Goal: Browse casually: Explore the website without a specific task or goal

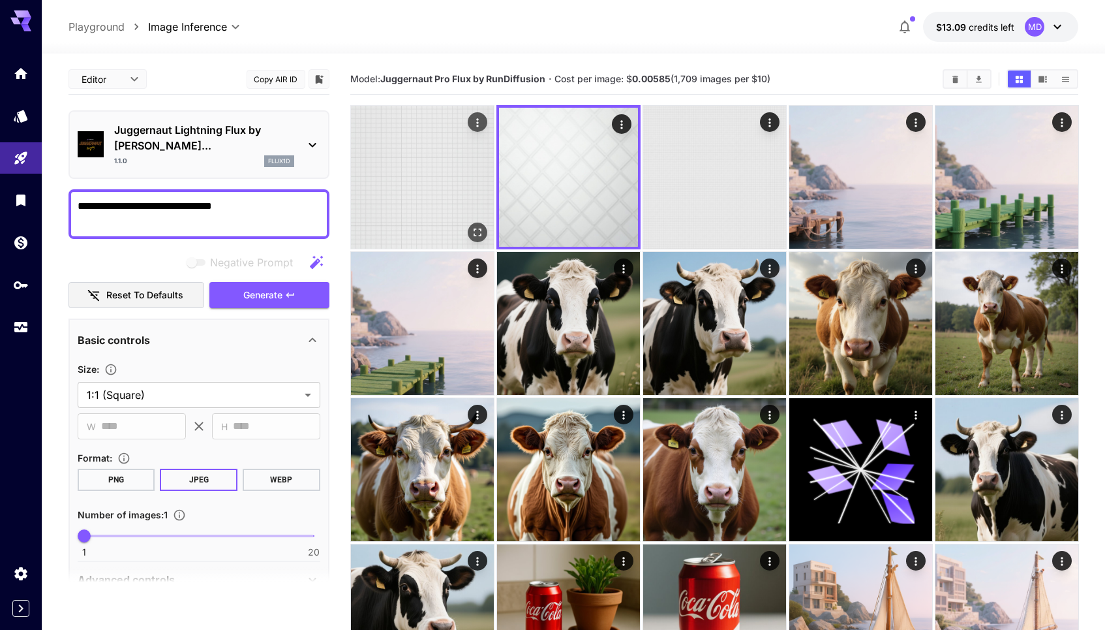
scroll to position [29, 0]
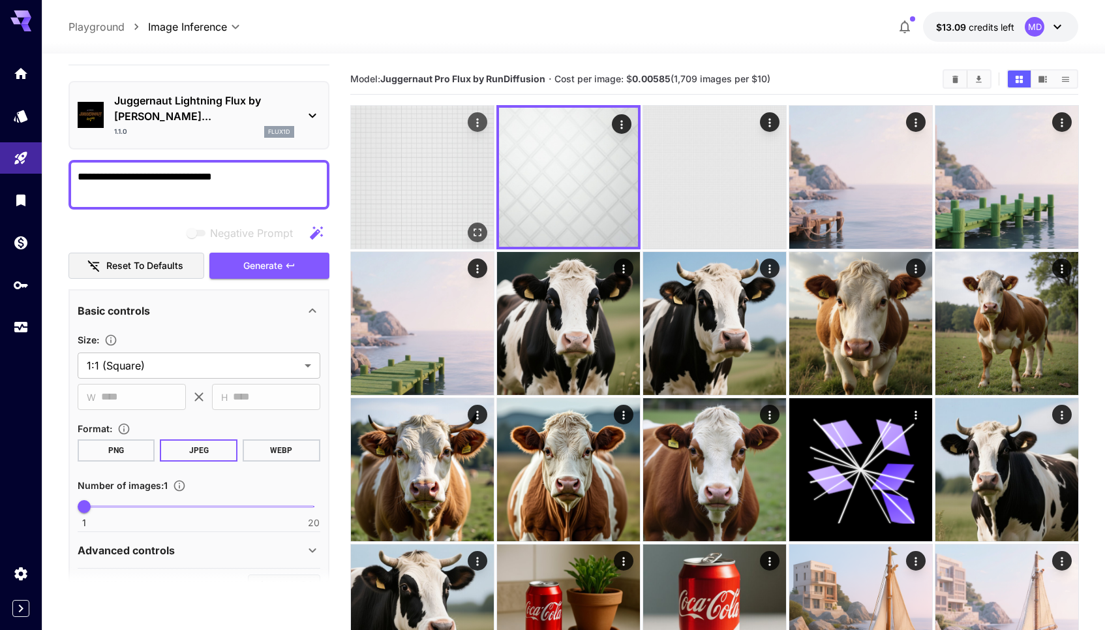
click at [448, 243] on img at bounding box center [422, 177] width 143 height 143
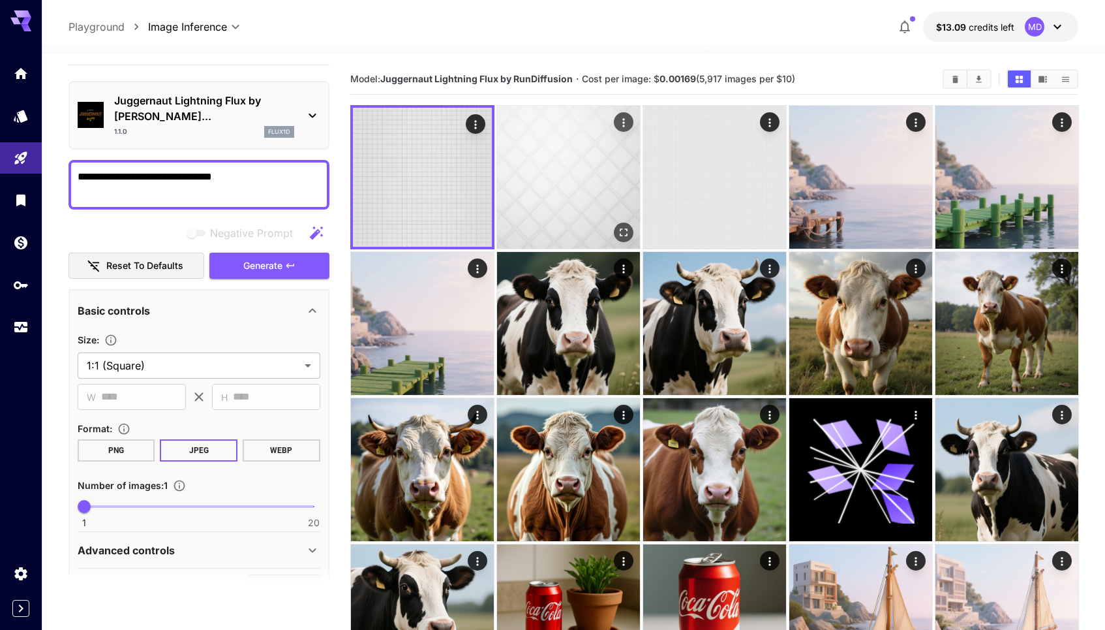
click at [540, 221] on img at bounding box center [568, 177] width 143 height 143
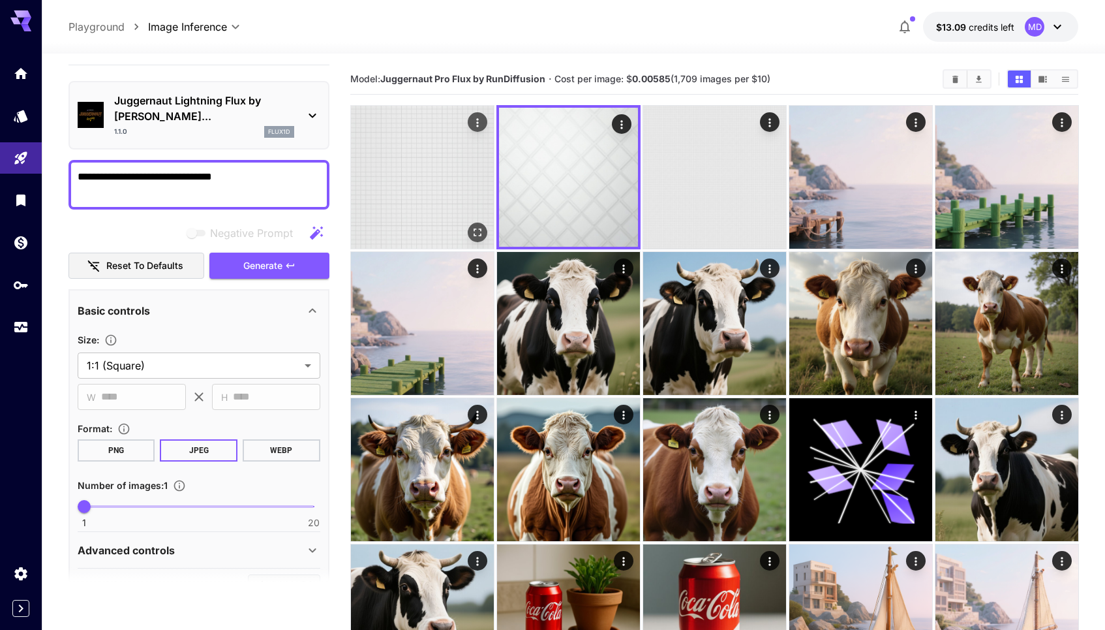
click at [386, 220] on img at bounding box center [422, 177] width 143 height 143
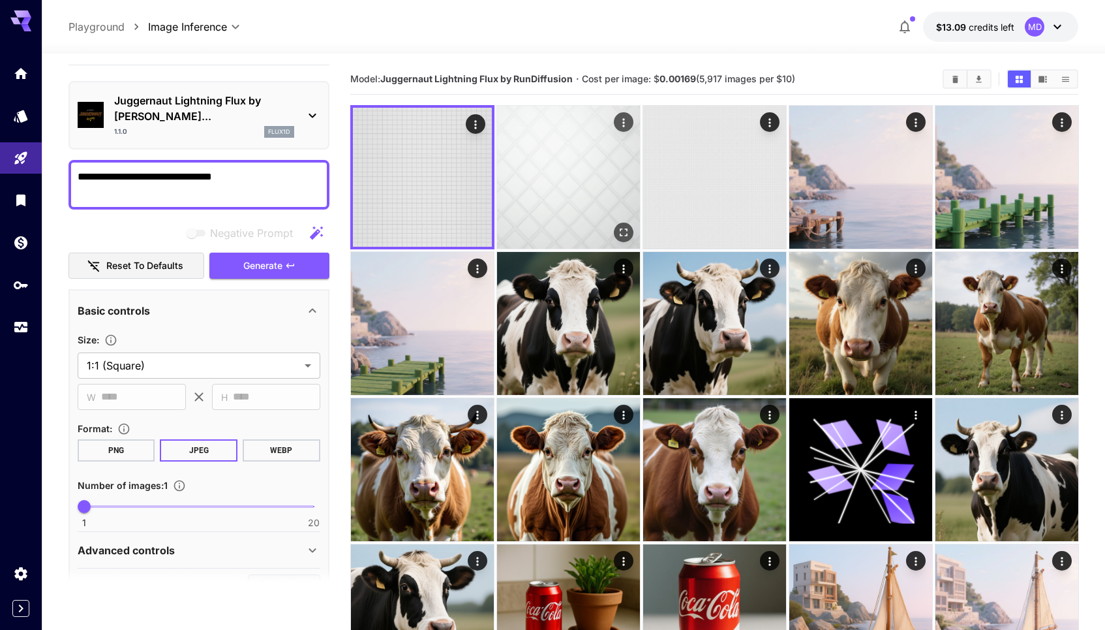
click at [558, 197] on img at bounding box center [568, 177] width 143 height 143
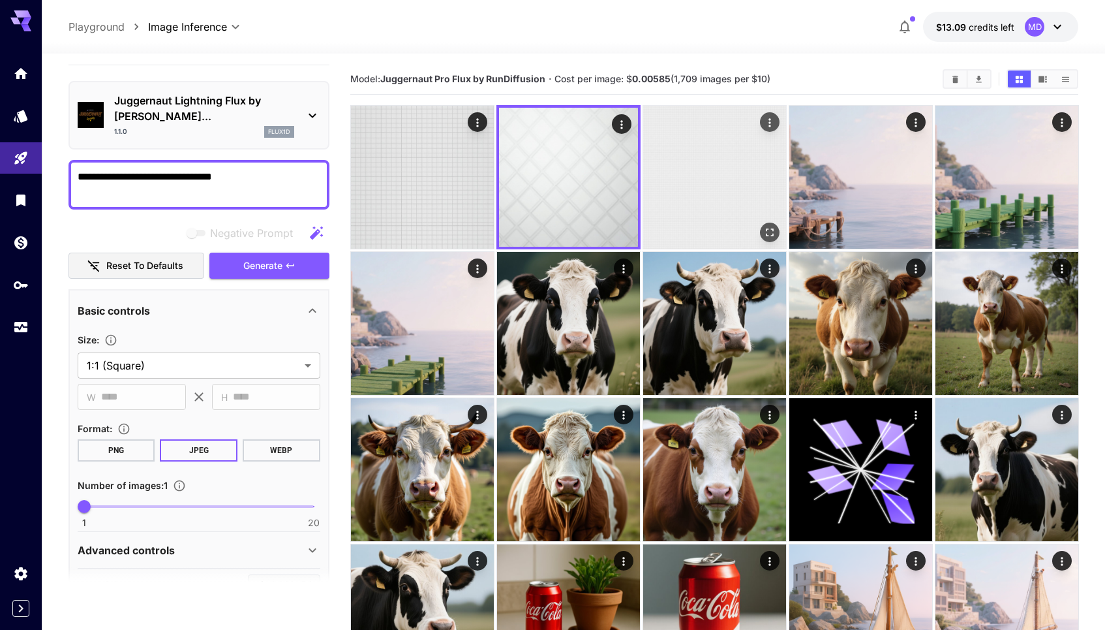
click at [706, 189] on img at bounding box center [714, 177] width 143 height 143
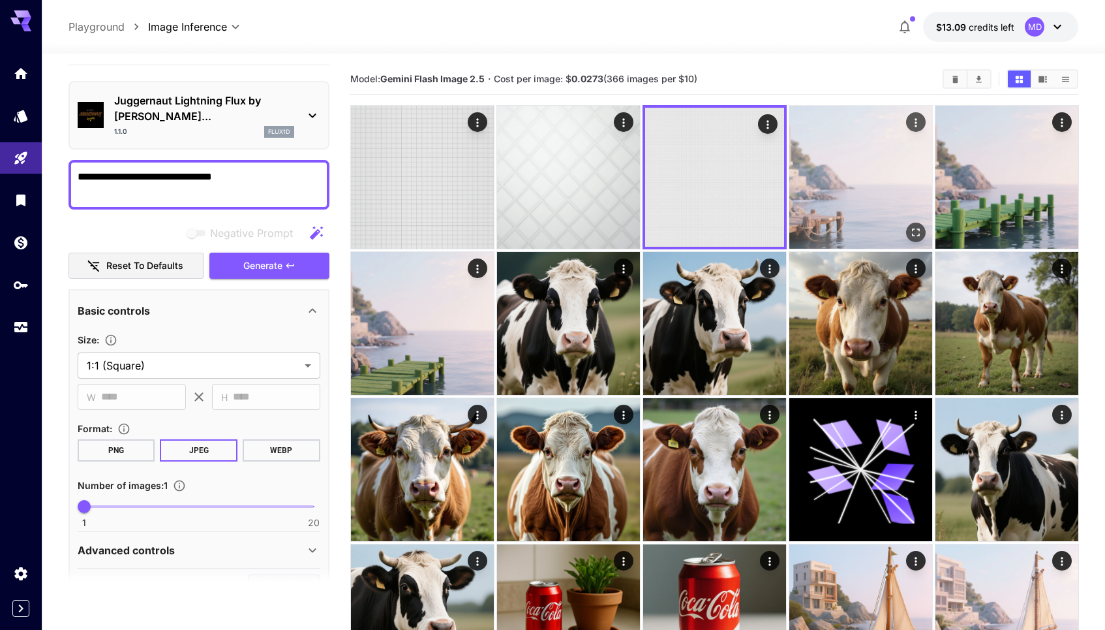
click at [920, 156] on img at bounding box center [861, 177] width 143 height 143
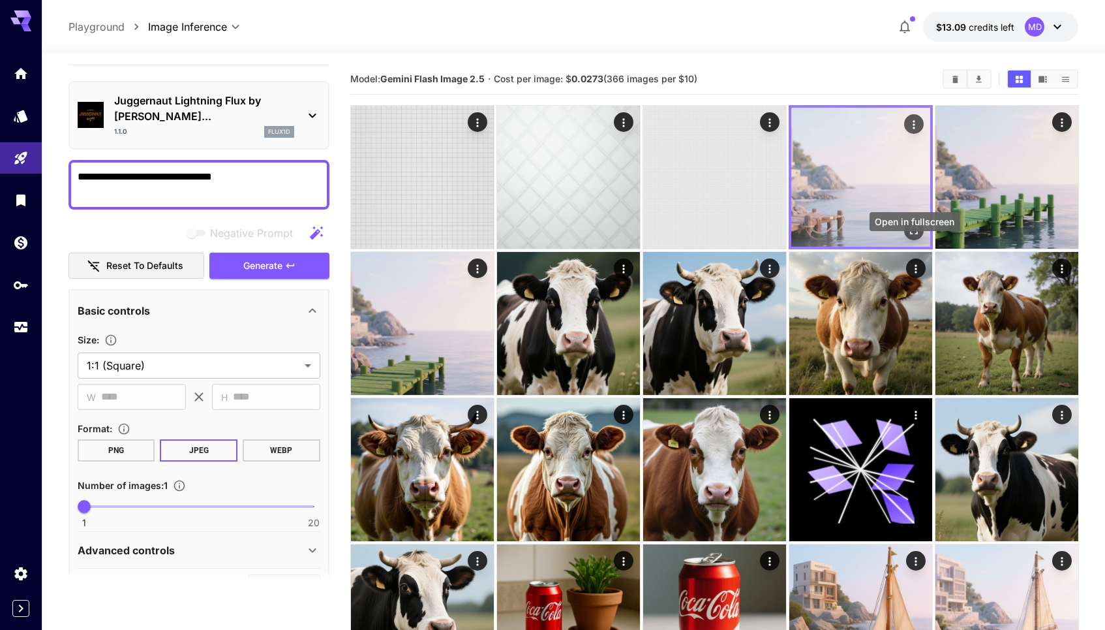
click at [912, 240] on button "Open in fullscreen" at bounding box center [914, 231] width 20 height 20
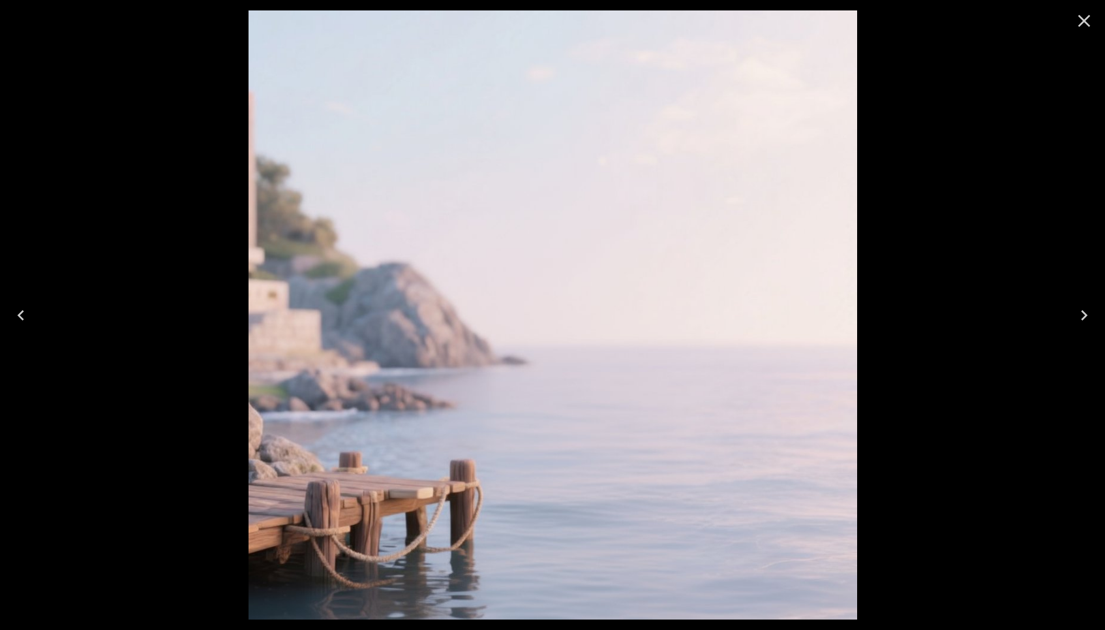
click at [1084, 27] on icon "Close" at bounding box center [1084, 20] width 21 height 21
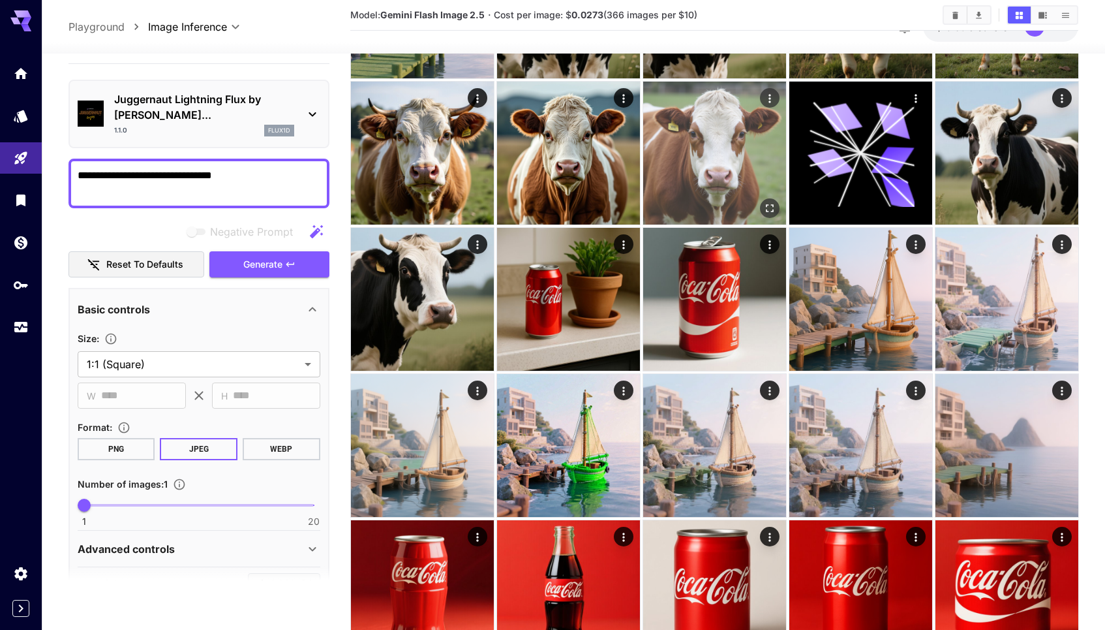
scroll to position [348, 0]
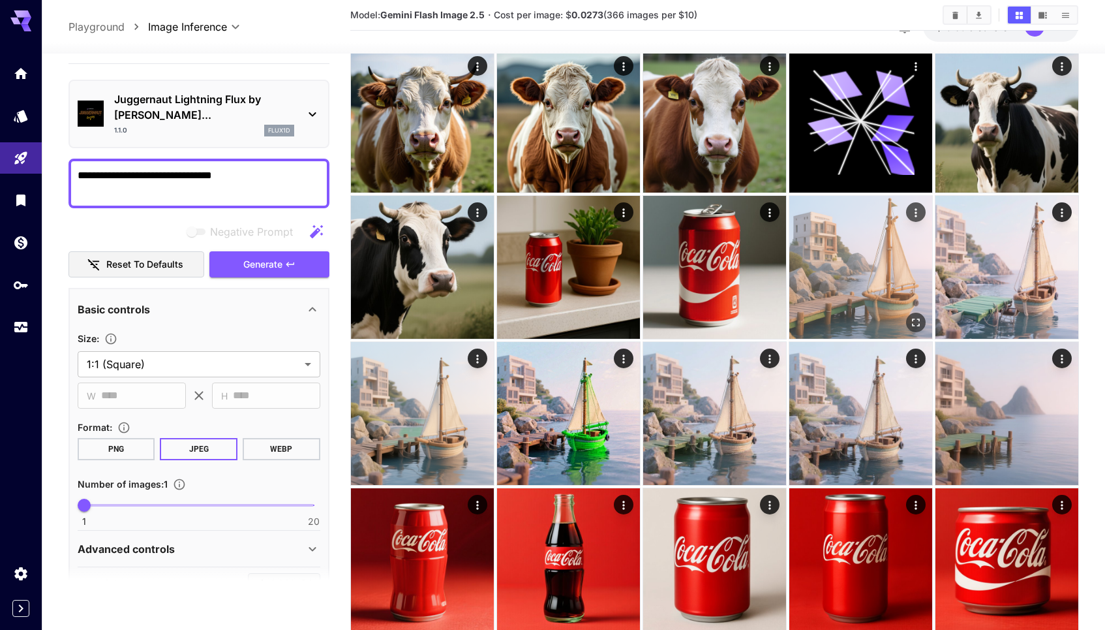
click at [856, 328] on img at bounding box center [861, 267] width 143 height 143
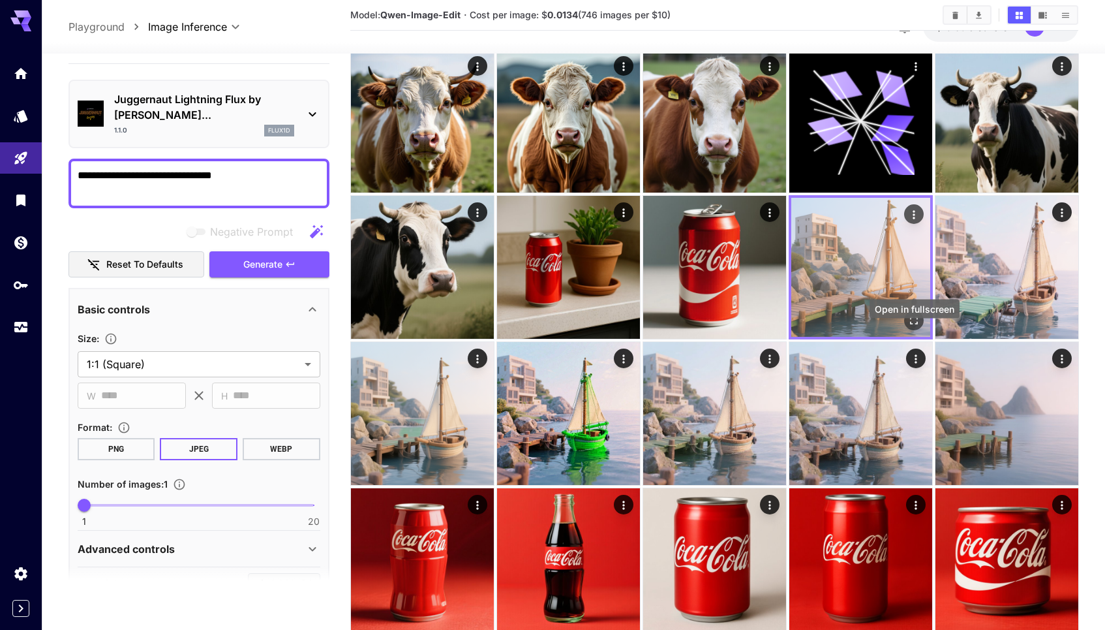
click at [916, 327] on icon "Open in fullscreen" at bounding box center [913, 320] width 13 height 13
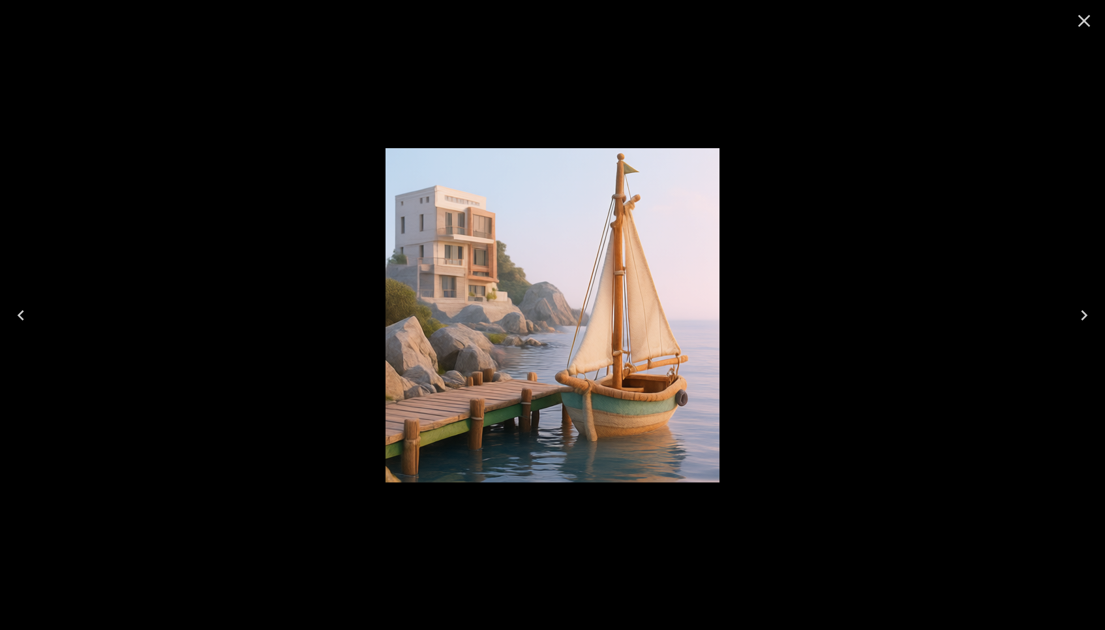
click at [1087, 27] on icon "Close" at bounding box center [1084, 20] width 21 height 21
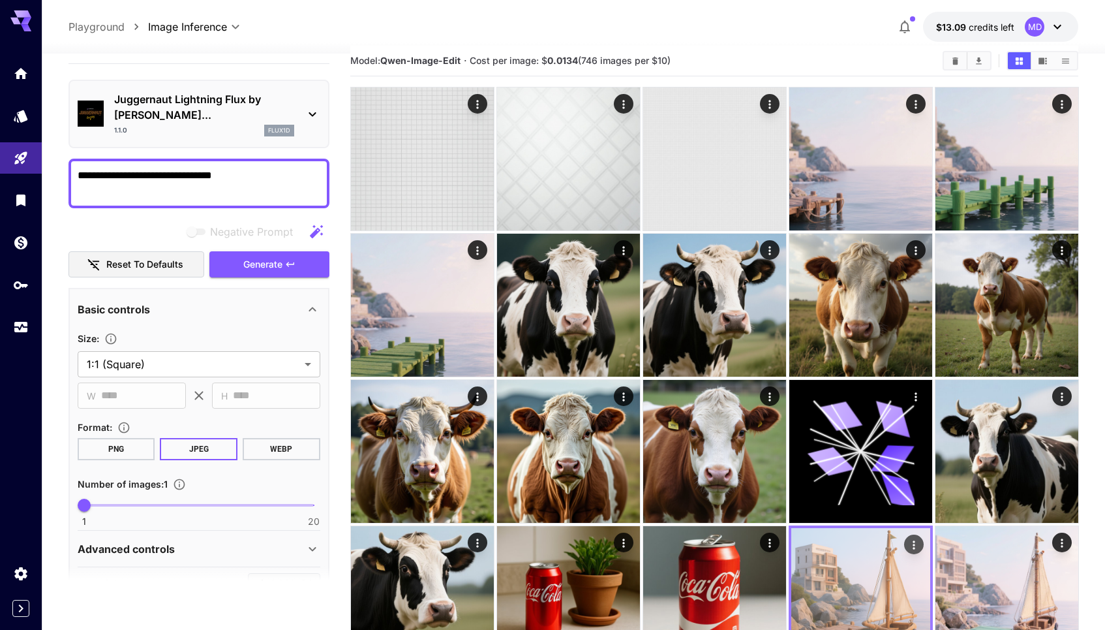
scroll to position [0, 0]
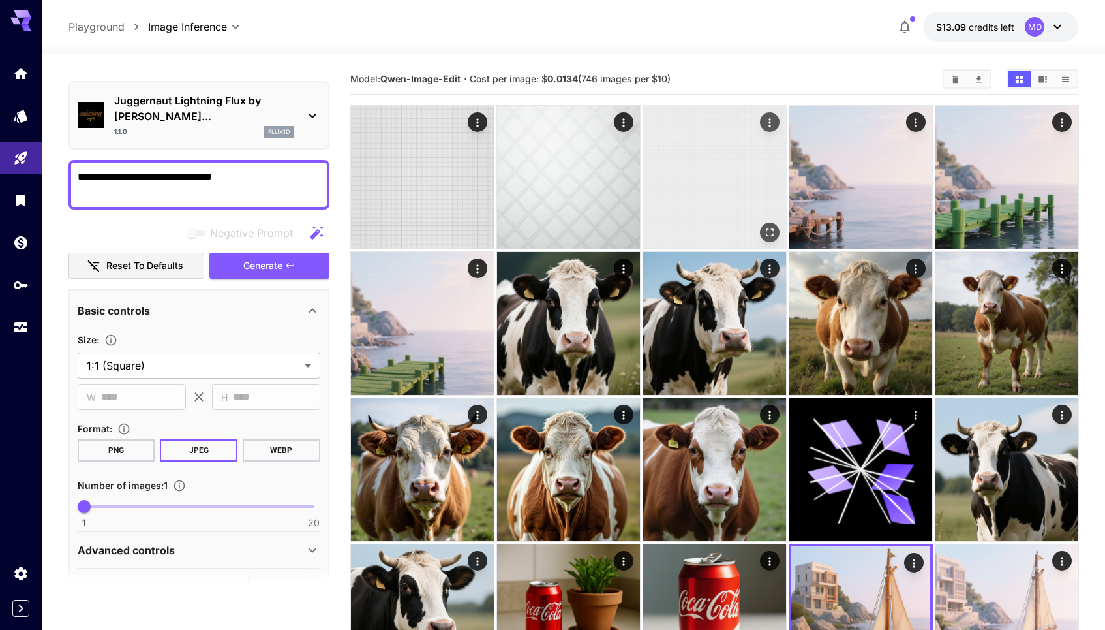
click at [739, 215] on img at bounding box center [714, 177] width 143 height 143
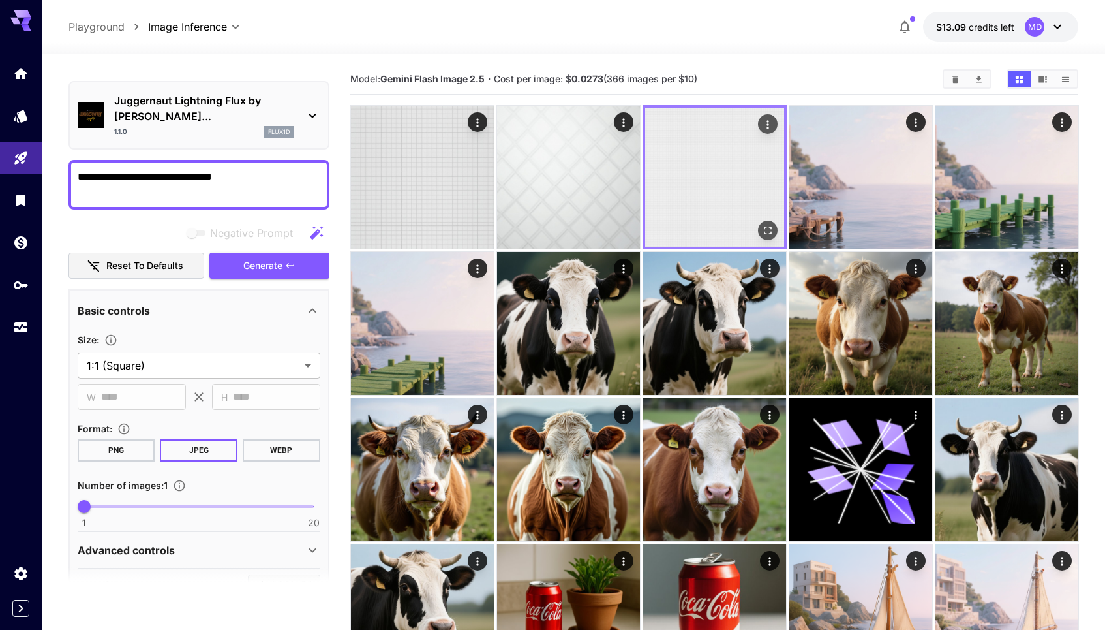
click at [763, 240] on button "Open in fullscreen" at bounding box center [768, 231] width 20 height 20
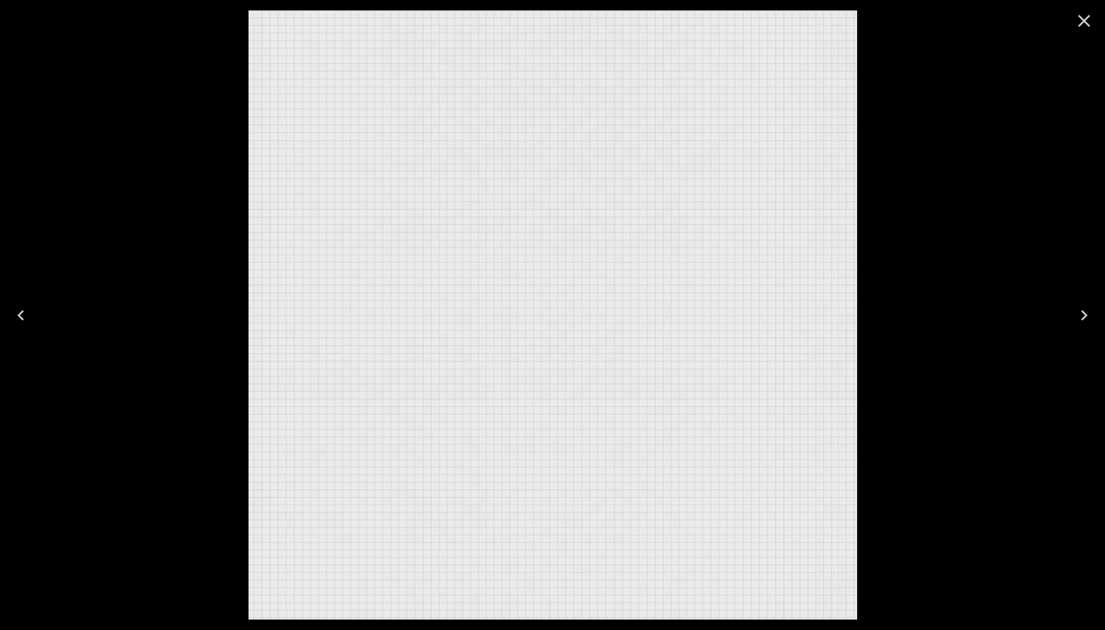
click at [1070, 26] on button "Close" at bounding box center [1084, 20] width 31 height 31
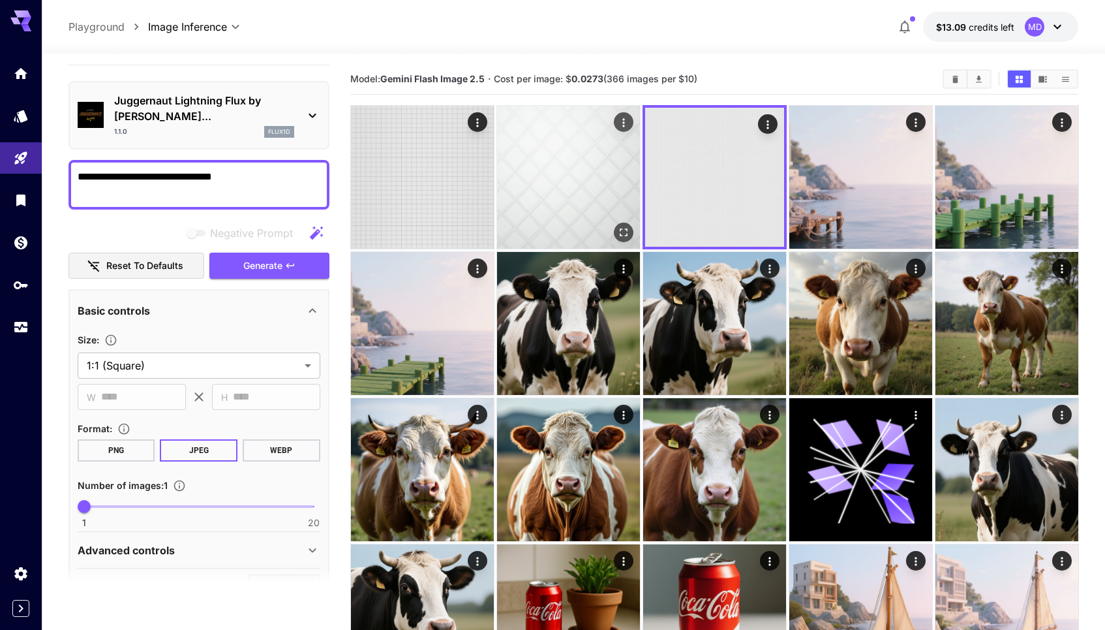
click at [614, 249] on img at bounding box center [568, 177] width 143 height 143
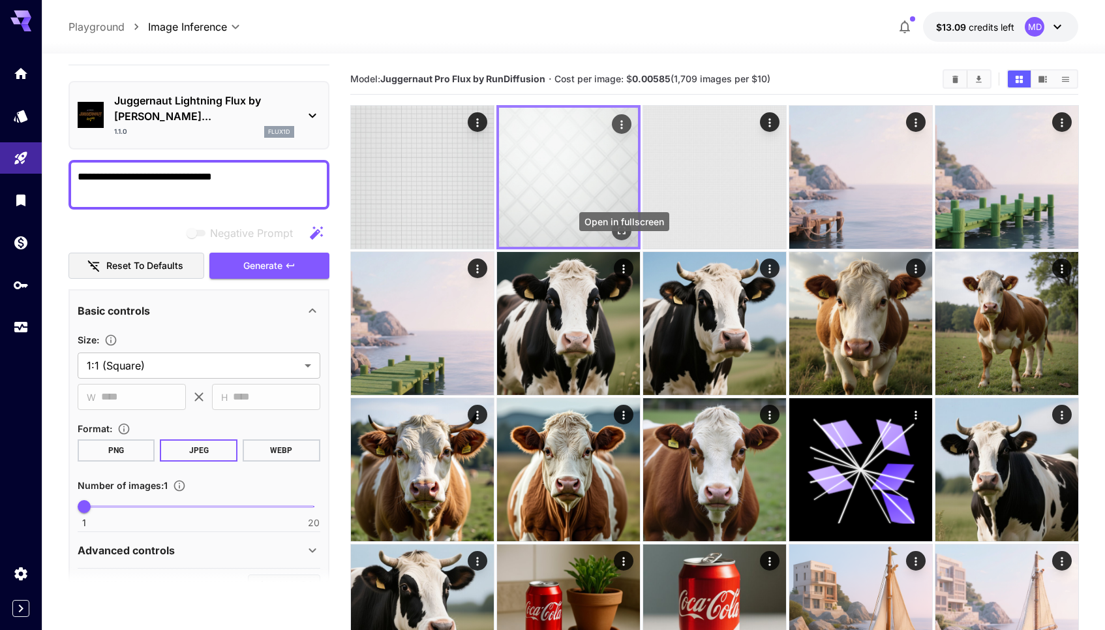
click at [619, 240] on button "Open in fullscreen" at bounding box center [621, 231] width 20 height 20
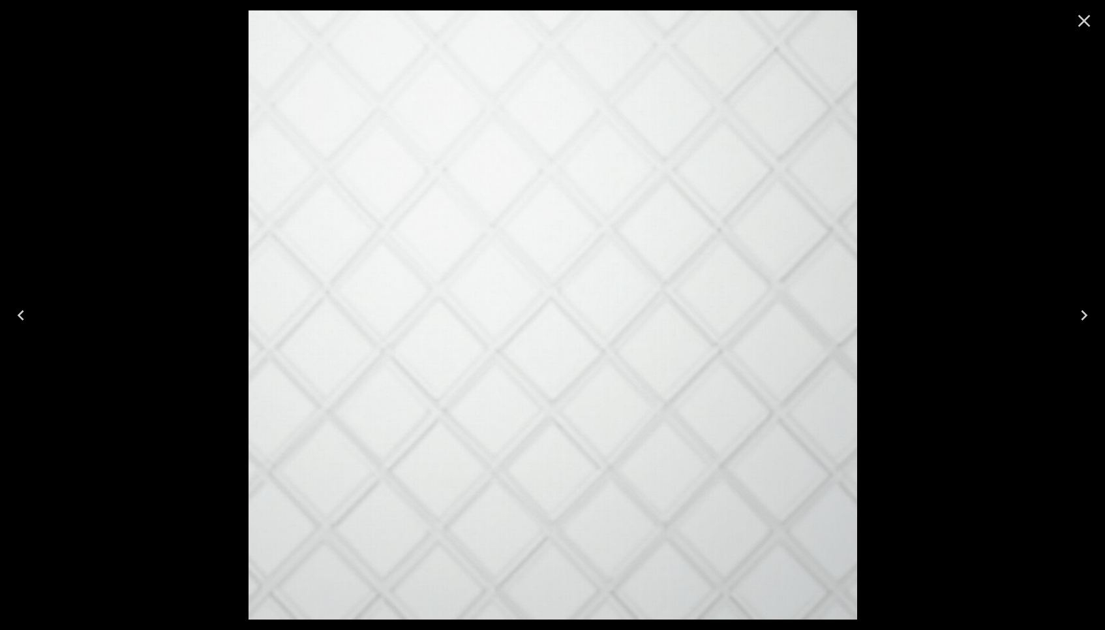
click at [1072, 21] on button "Close" at bounding box center [1084, 20] width 31 height 31
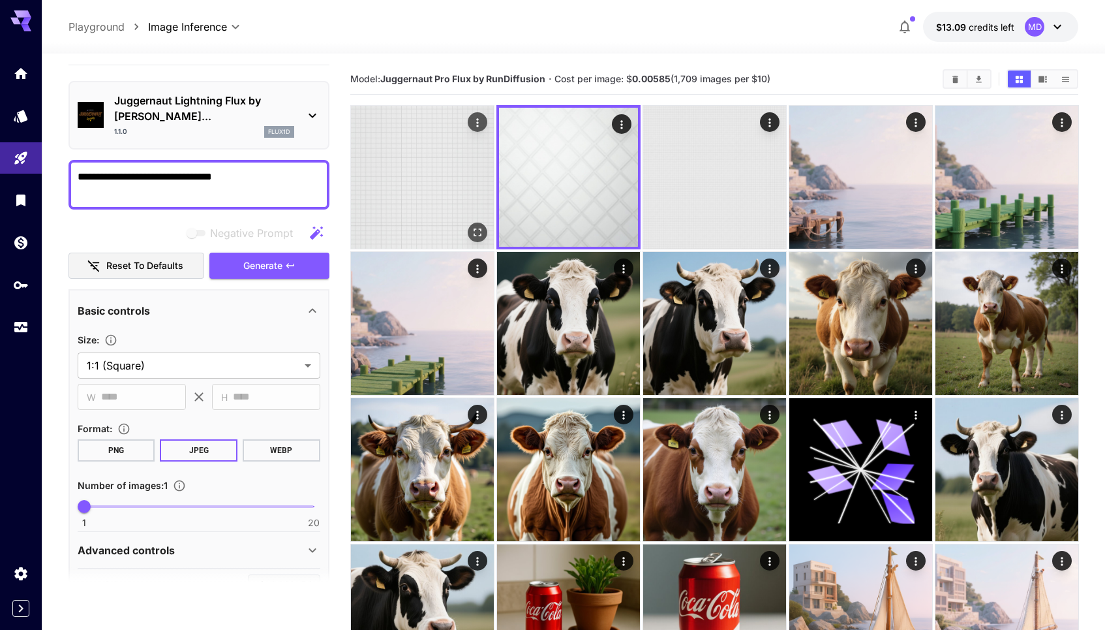
click at [426, 227] on img at bounding box center [422, 177] width 143 height 143
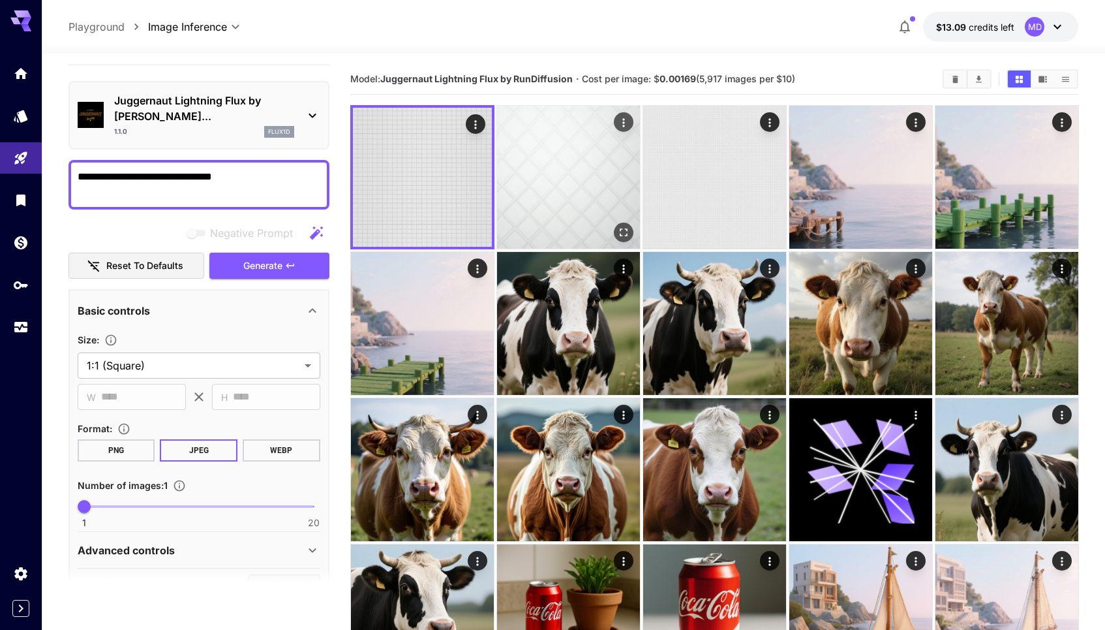
click at [555, 202] on img at bounding box center [568, 177] width 143 height 143
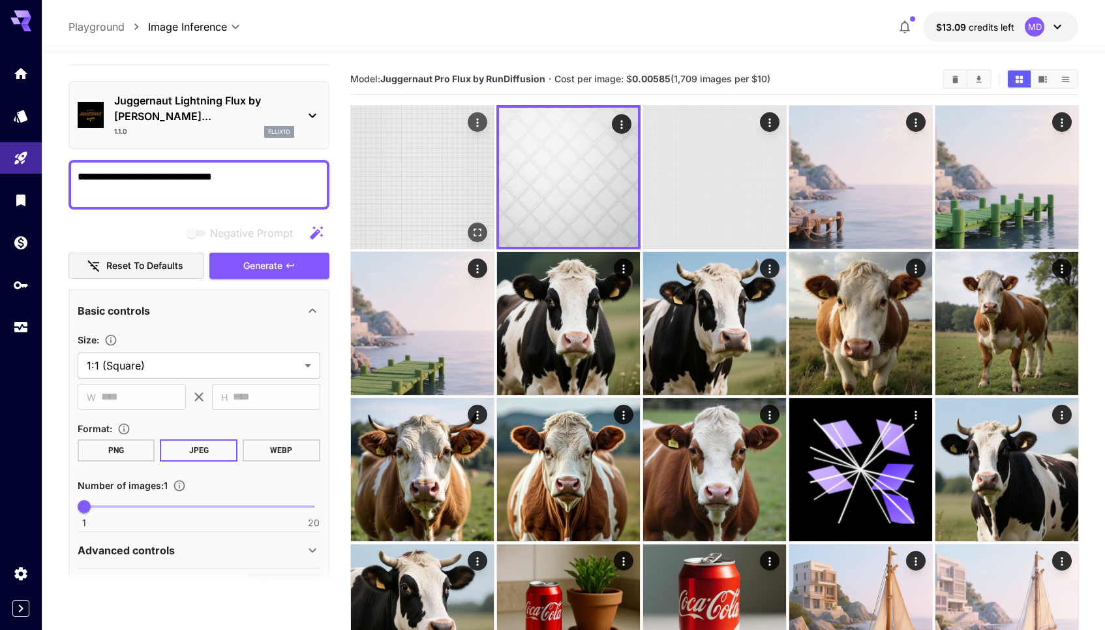
click at [418, 208] on img at bounding box center [422, 177] width 143 height 143
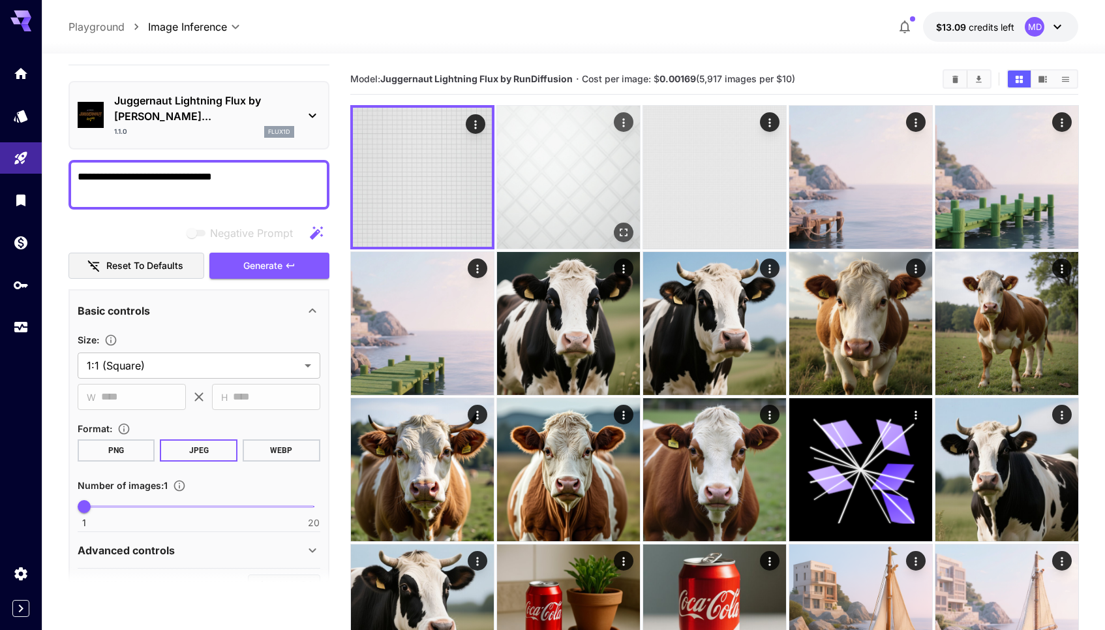
click at [549, 179] on img at bounding box center [568, 177] width 143 height 143
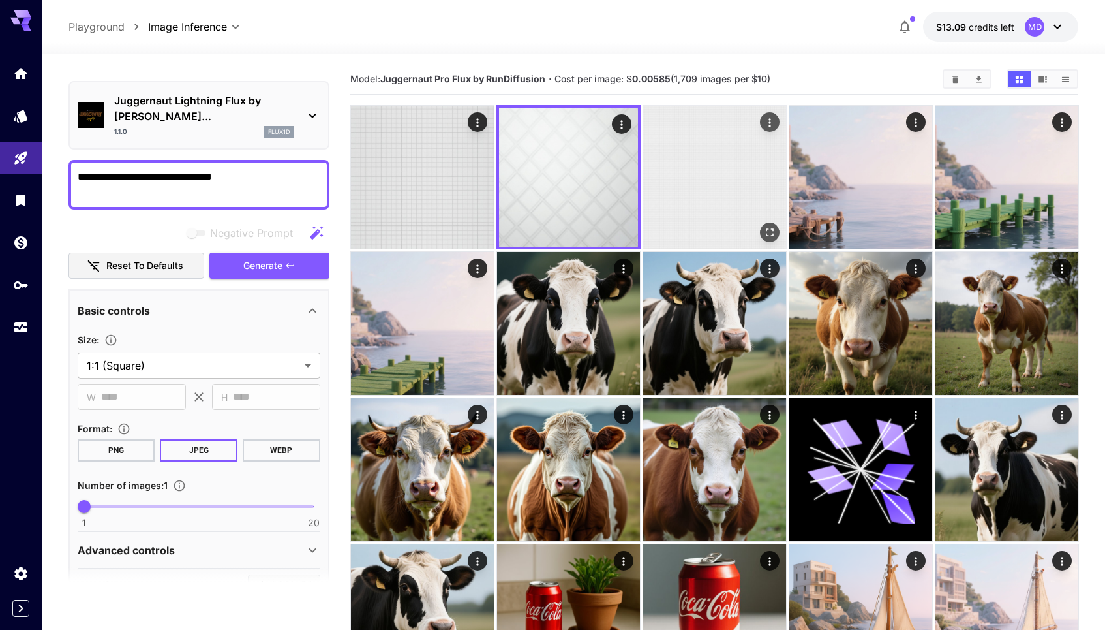
click at [670, 178] on img at bounding box center [714, 177] width 143 height 143
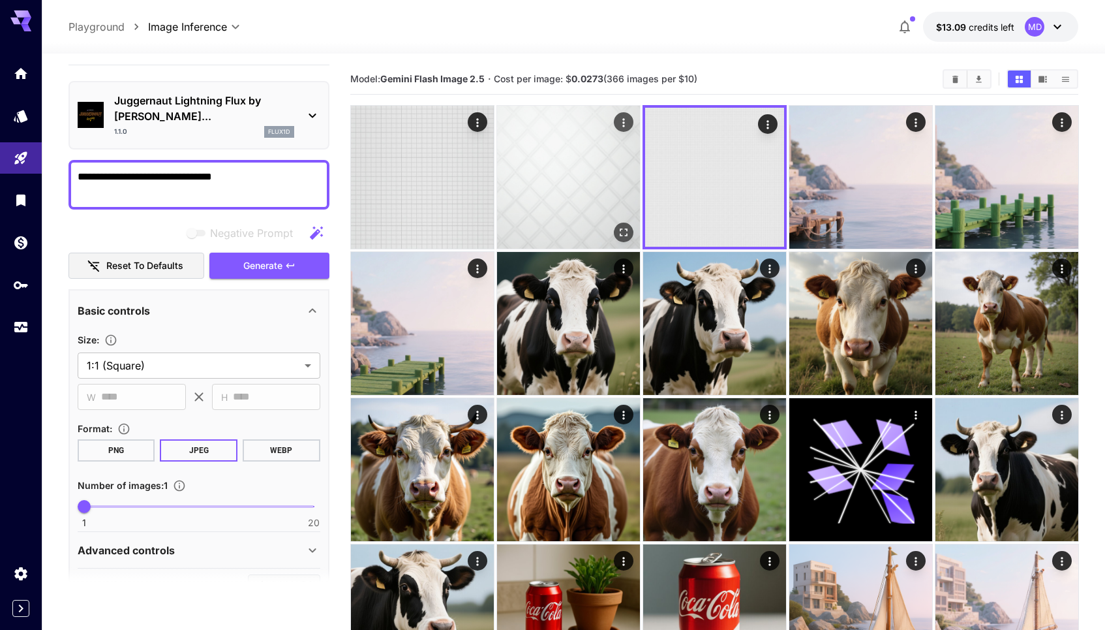
click at [549, 193] on img at bounding box center [568, 177] width 143 height 143
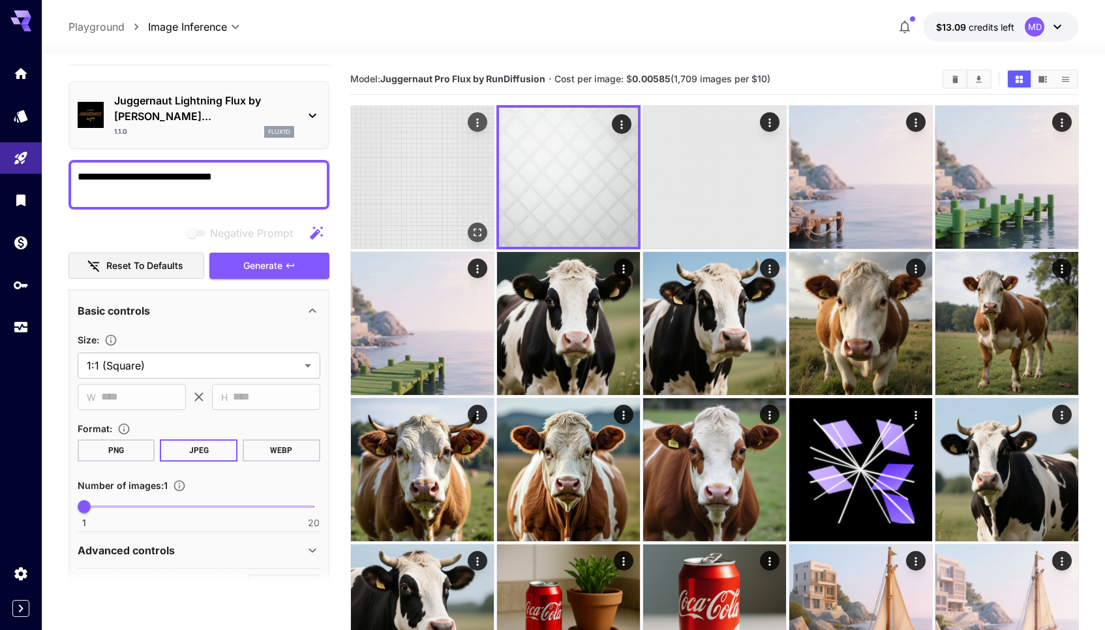
click at [457, 193] on img at bounding box center [422, 177] width 143 height 143
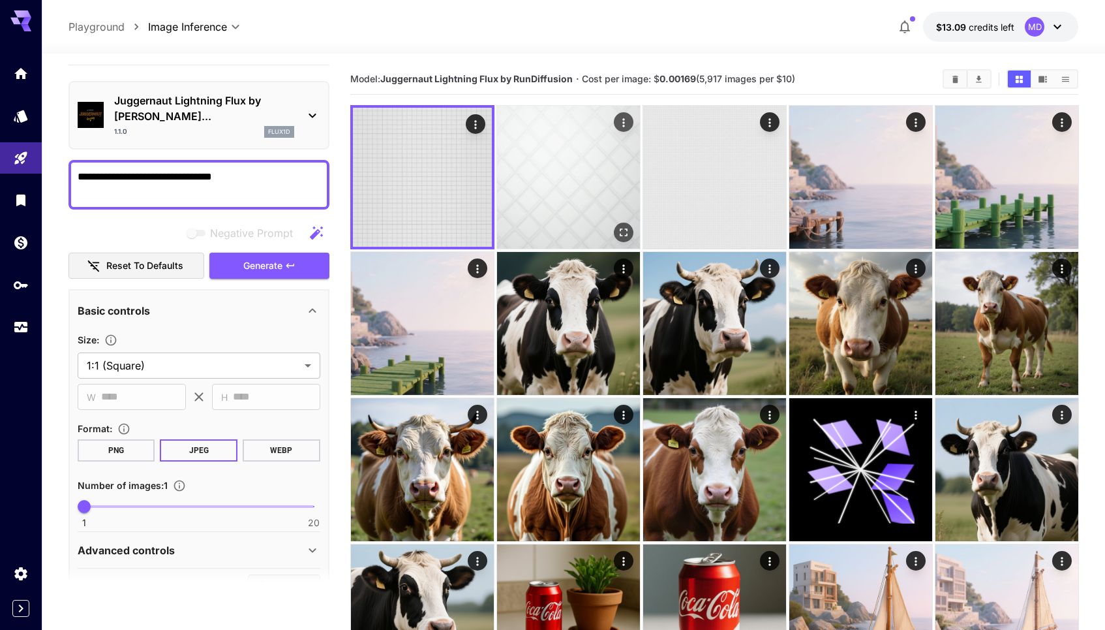
click at [516, 187] on img at bounding box center [568, 177] width 143 height 143
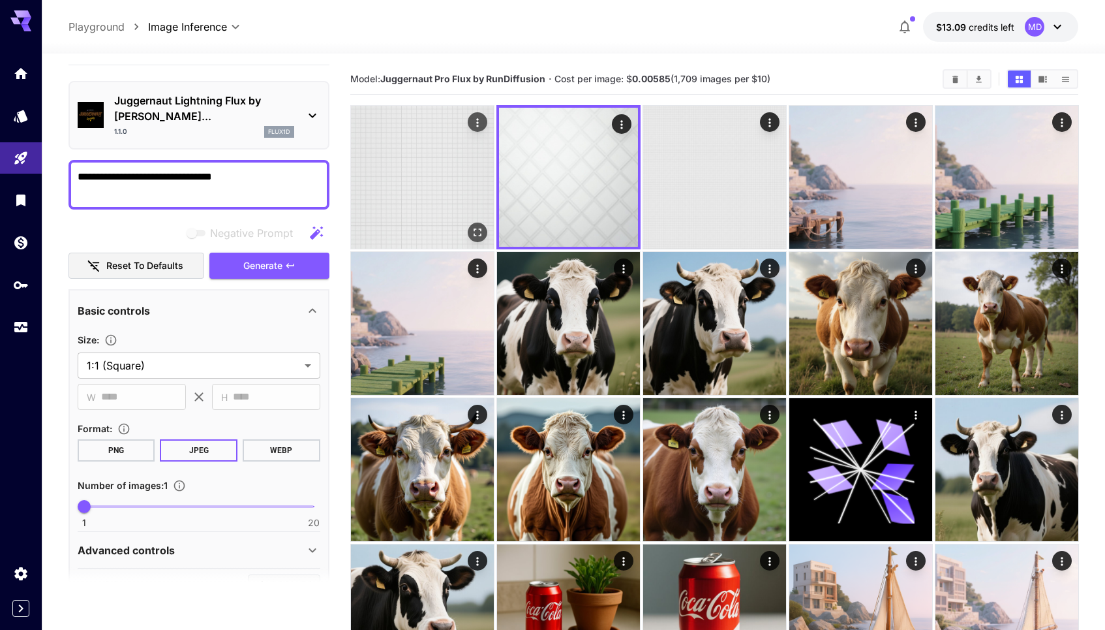
click at [423, 204] on img at bounding box center [422, 177] width 143 height 143
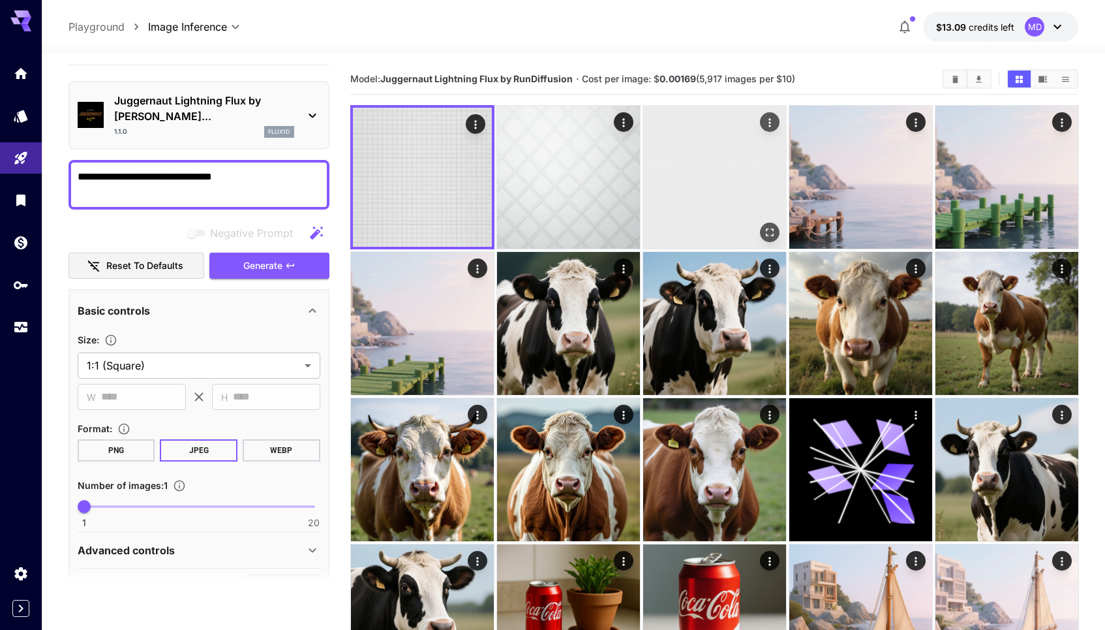
click at [662, 166] on img at bounding box center [714, 177] width 143 height 143
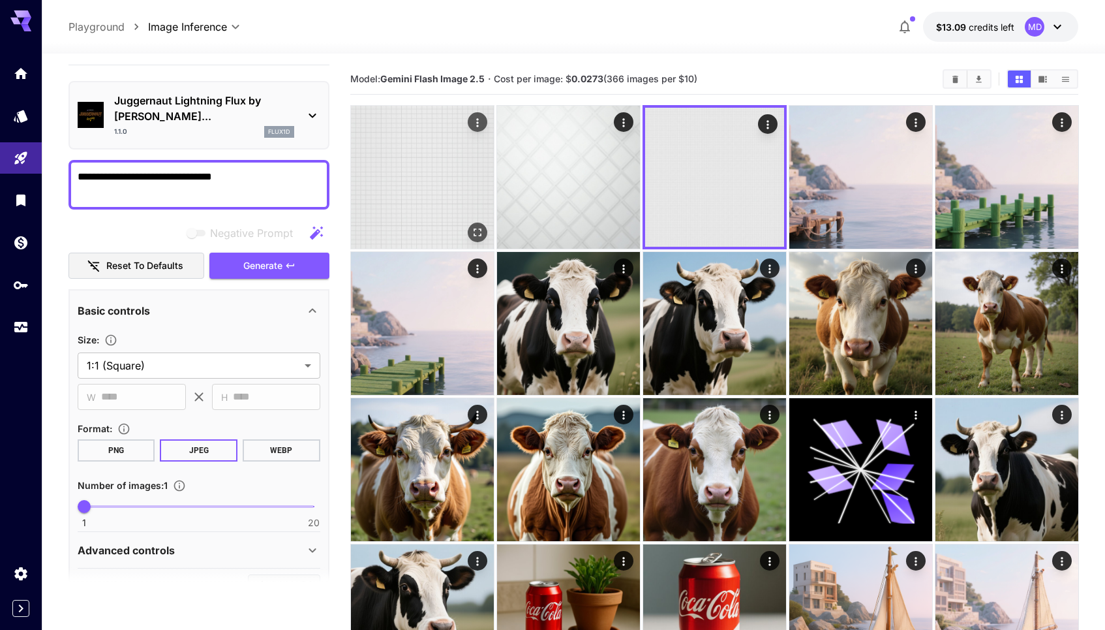
click at [456, 204] on img at bounding box center [422, 177] width 143 height 143
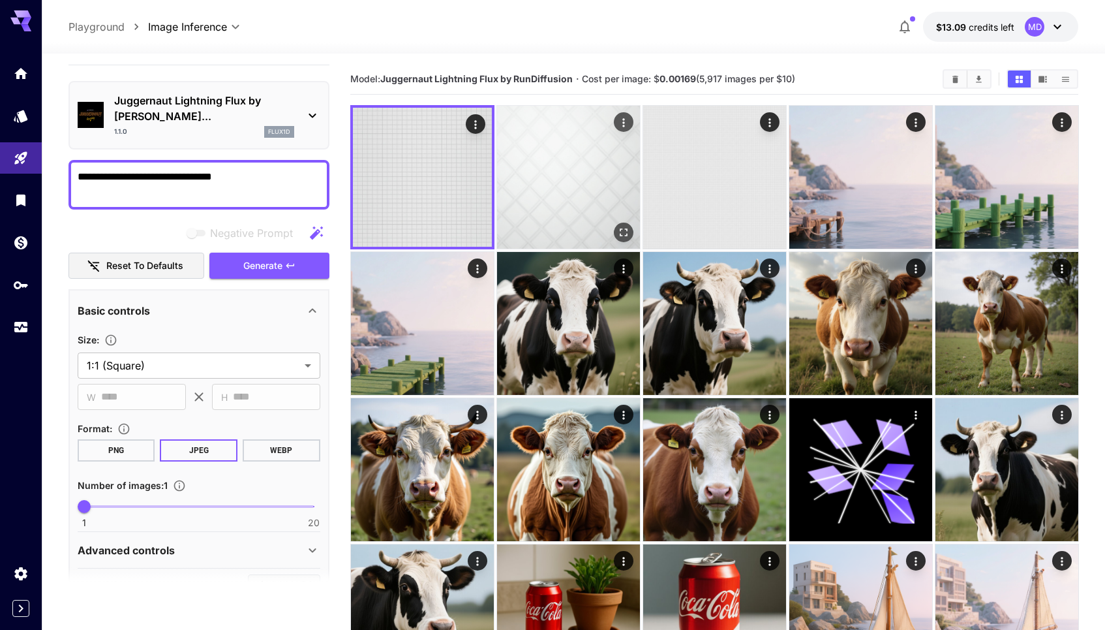
click at [566, 185] on img at bounding box center [568, 177] width 143 height 143
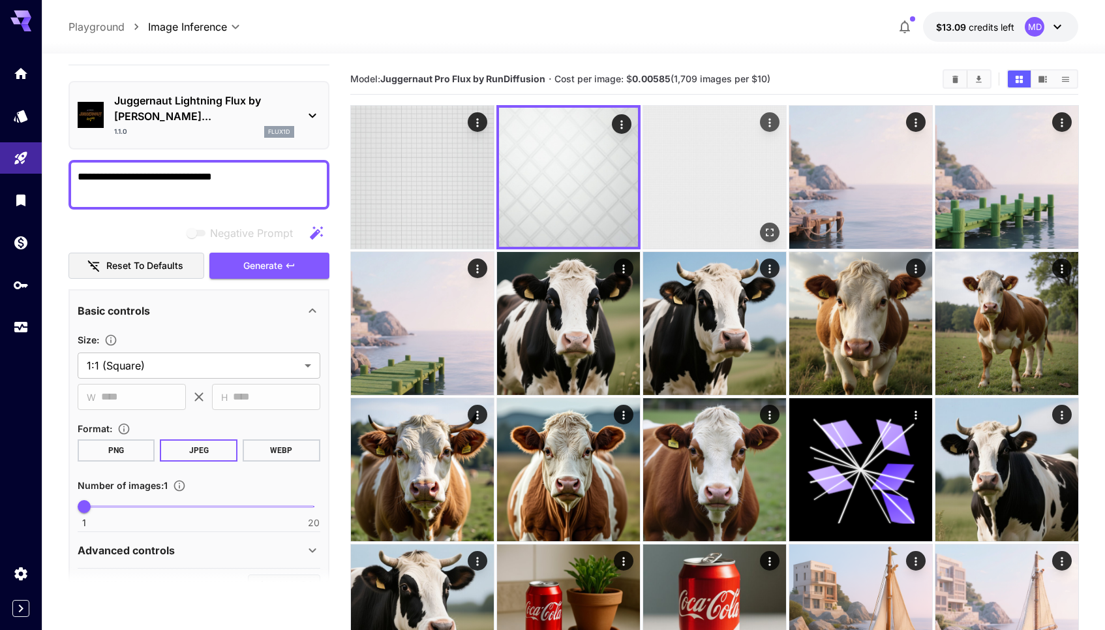
click at [700, 175] on img at bounding box center [714, 177] width 143 height 143
